Goal: Information Seeking & Learning: Learn about a topic

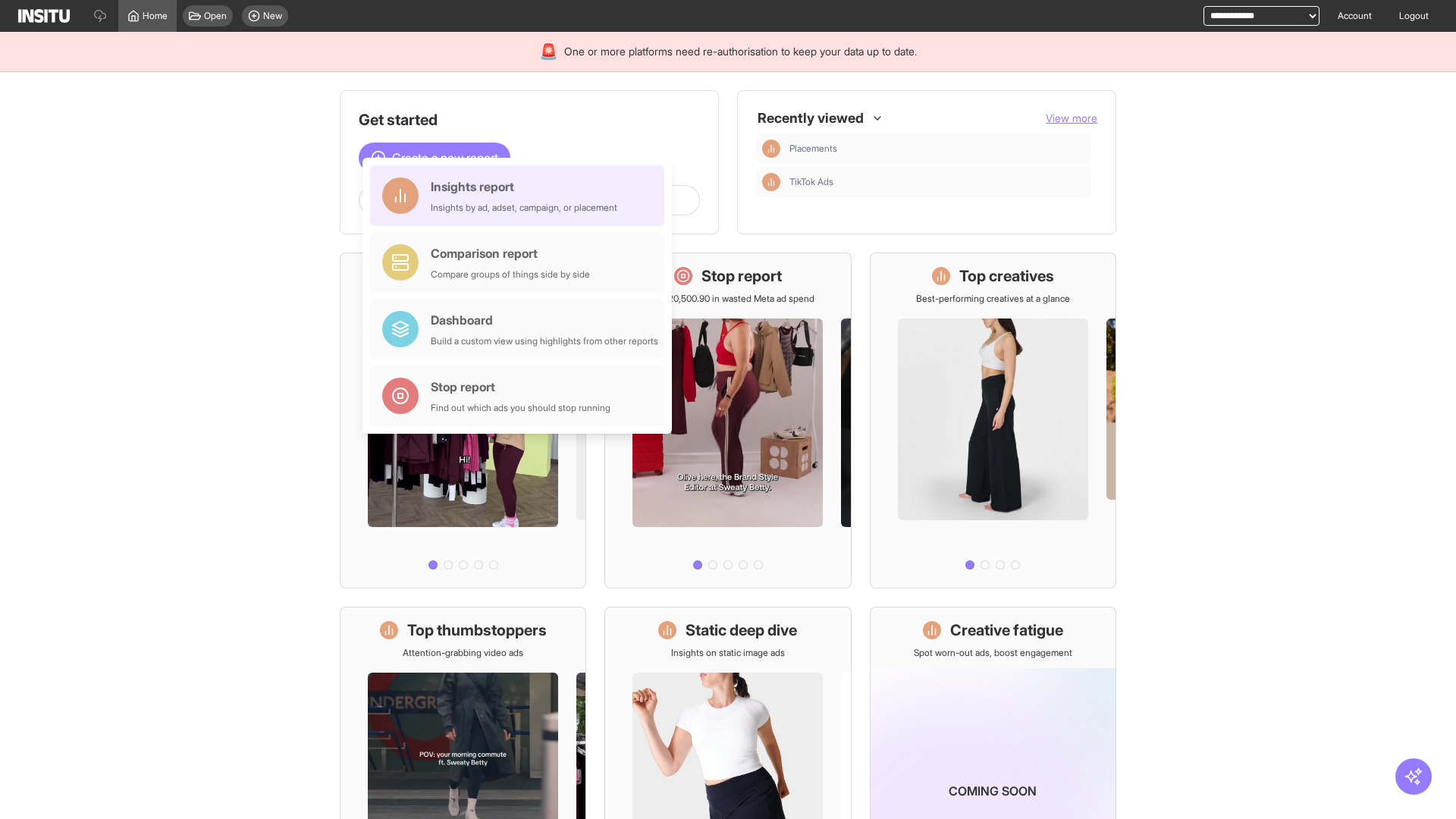
click at [521, 196] on div "Insights report Insights by ad, adset, campaign, or placement" at bounding box center [524, 196] width 186 height 36
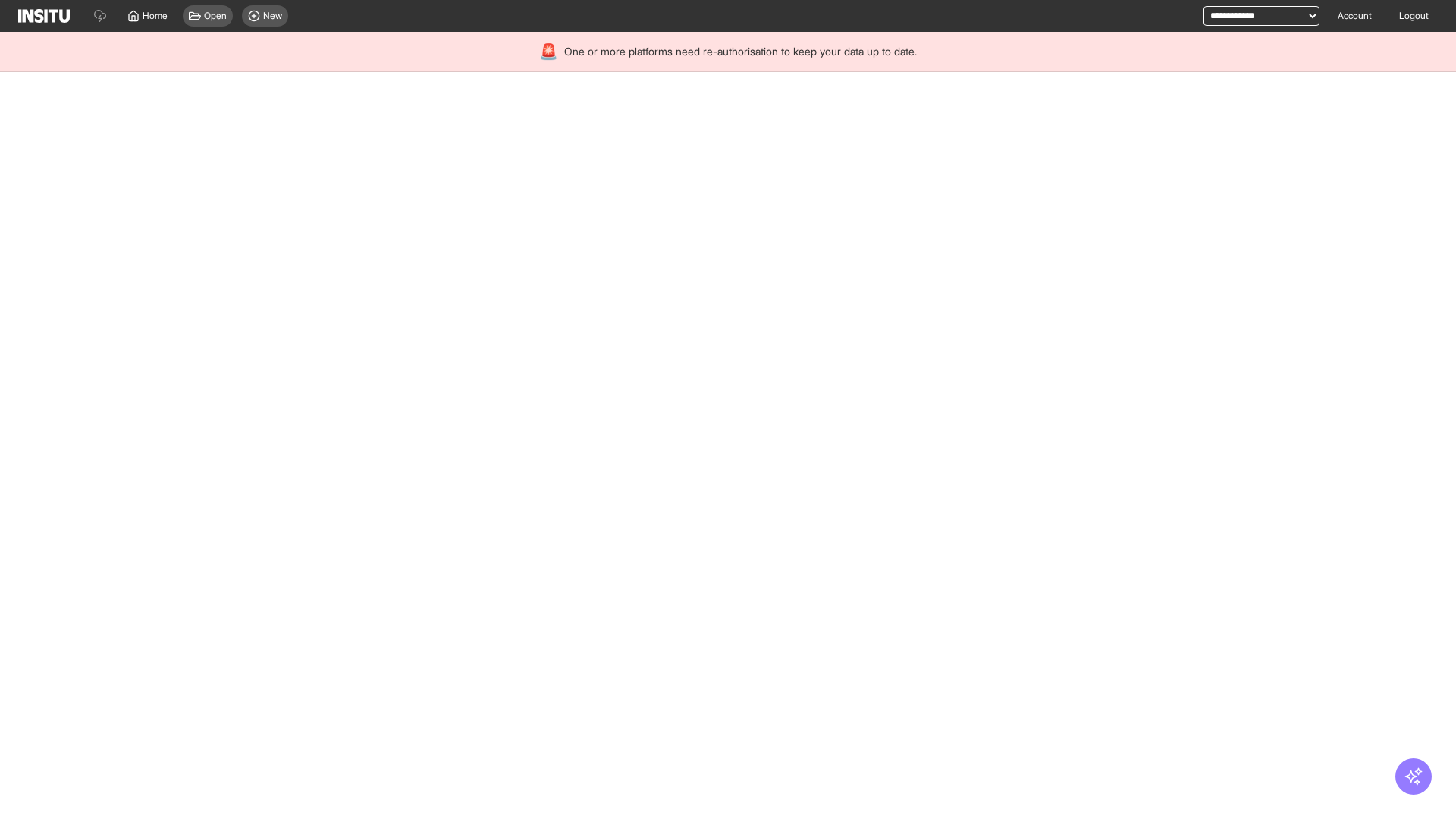
select select "**"
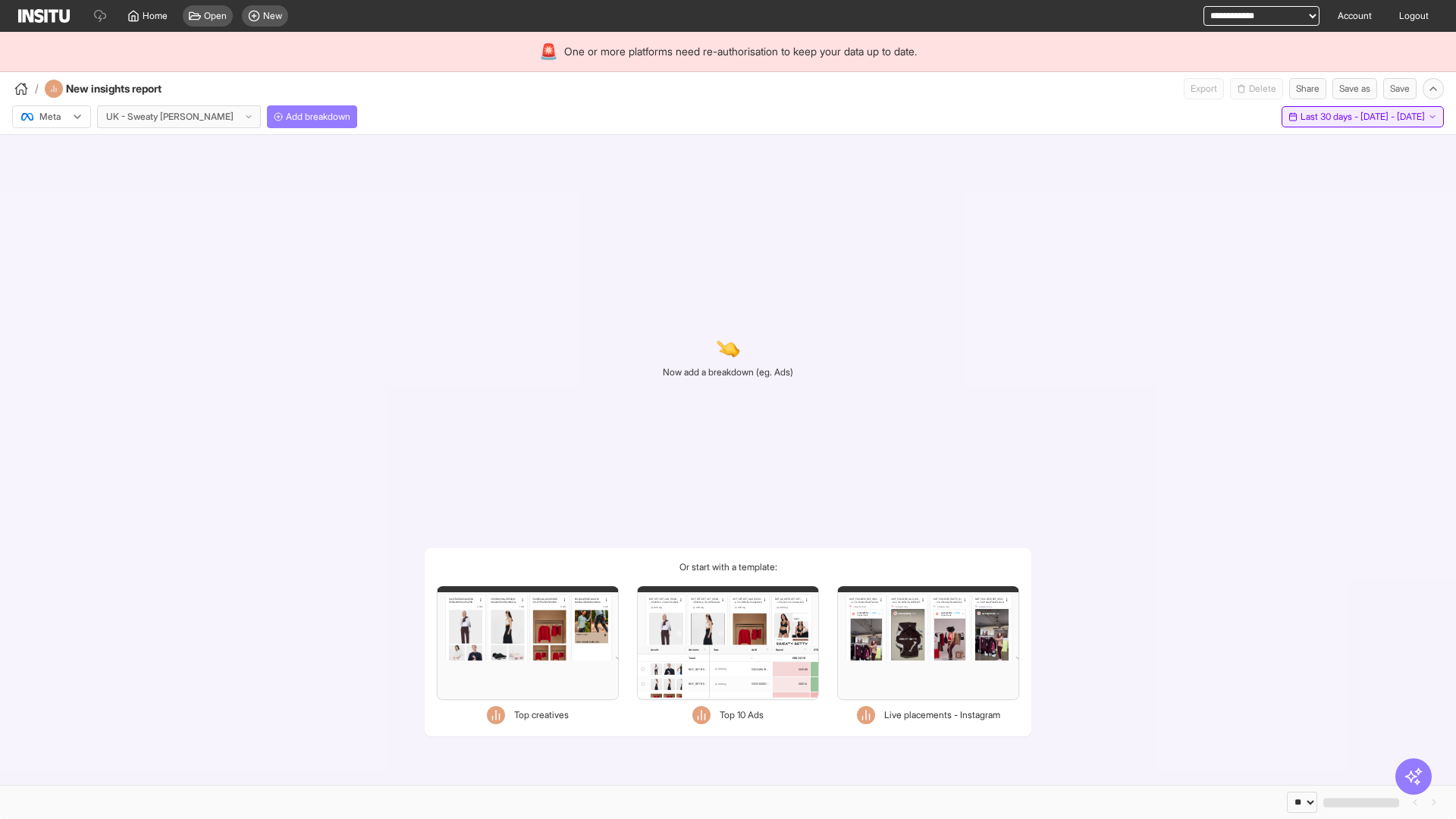
click at [1327, 117] on span "Last 30 days - [DATE] - [DATE]" at bounding box center [1363, 116] width 125 height 12
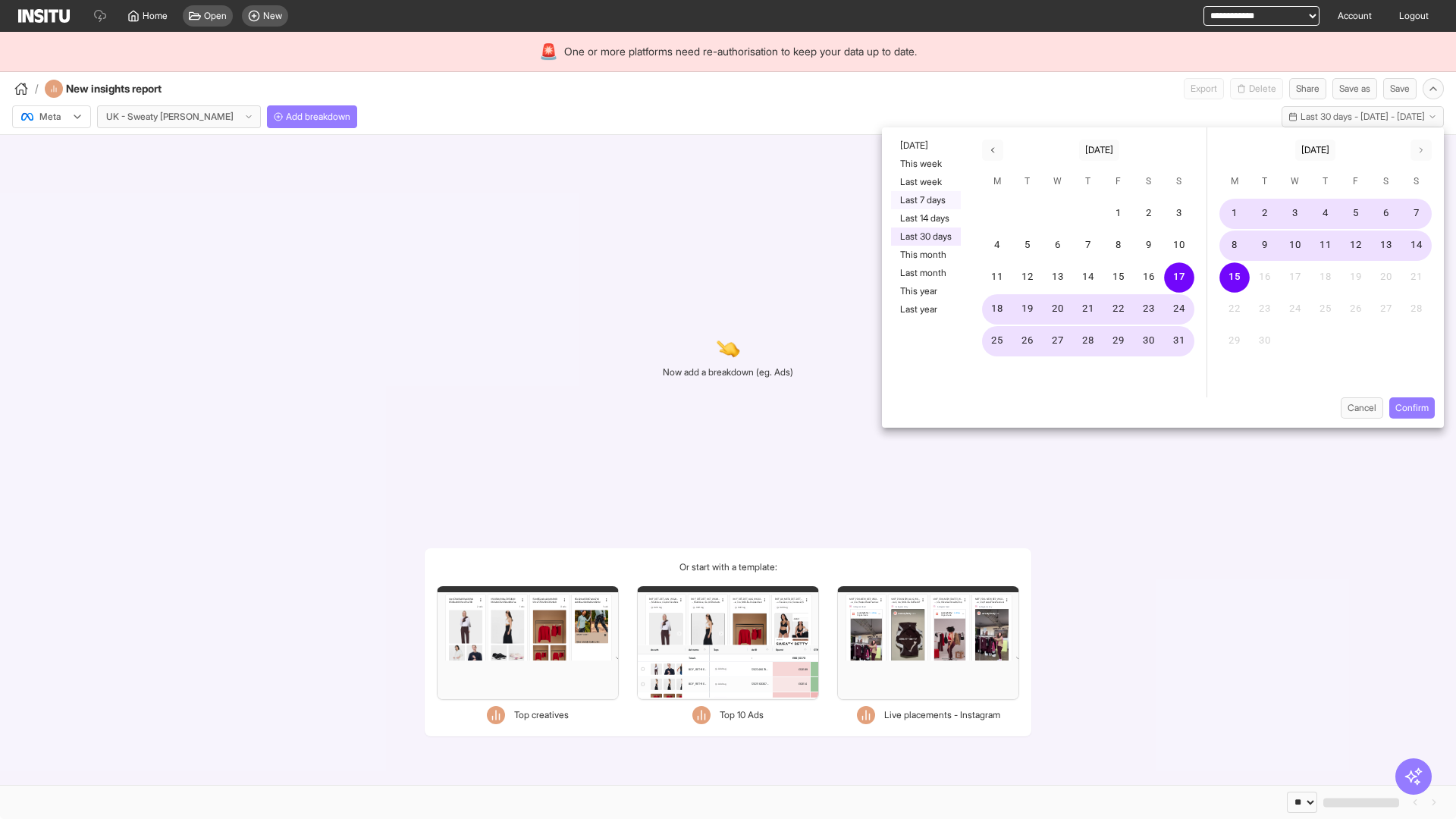
click at [925, 200] on button "Last 7 days" at bounding box center [926, 200] width 69 height 18
